Goal: Task Accomplishment & Management: Manage account settings

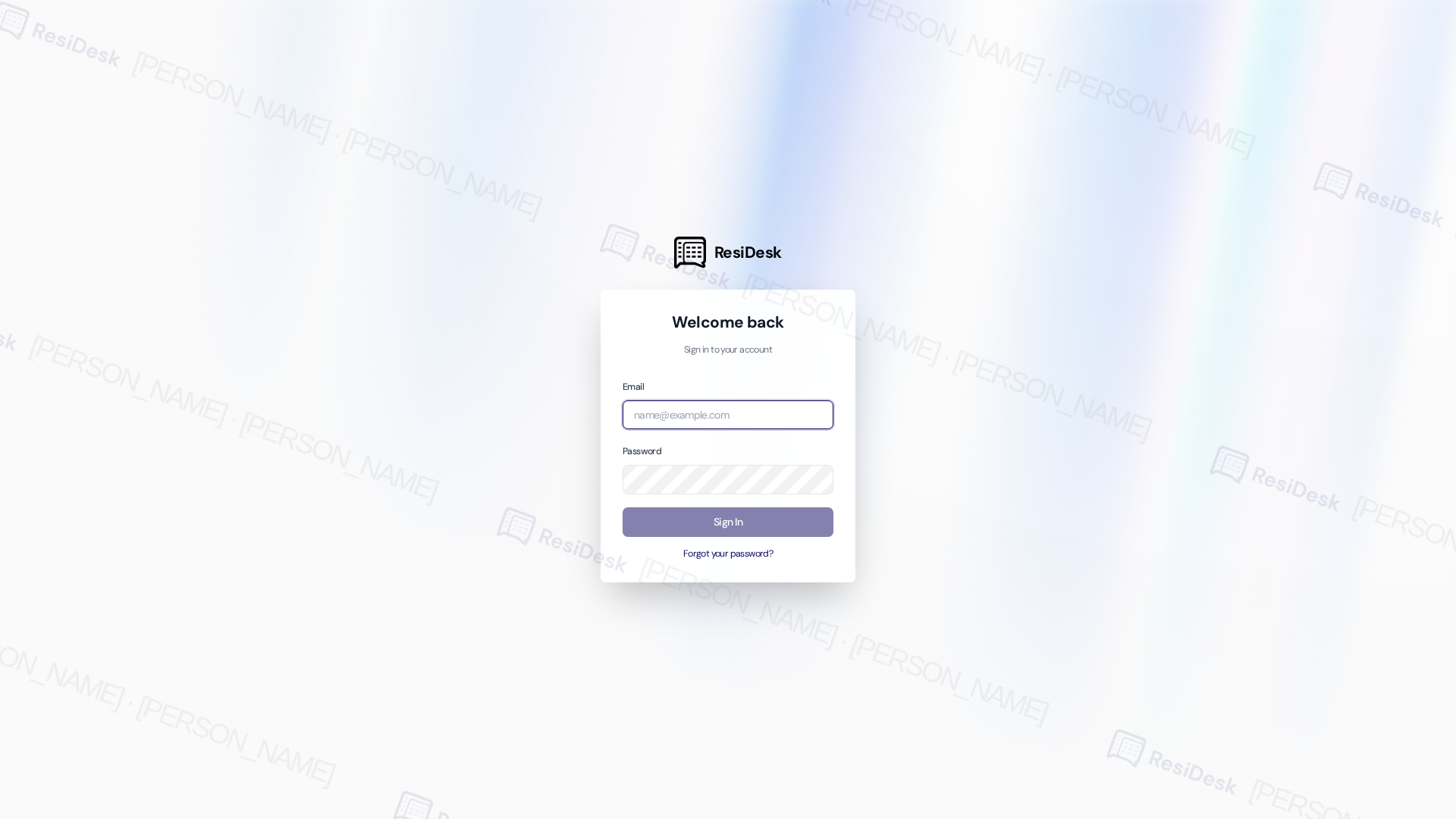
click at [704, 416] on input "email" at bounding box center [728, 415] width 211 height 29
type input "automated-surveys-cardinal-mary.grace.tingson@cardinal.com"
